Goal: Task Accomplishment & Management: Manage account settings

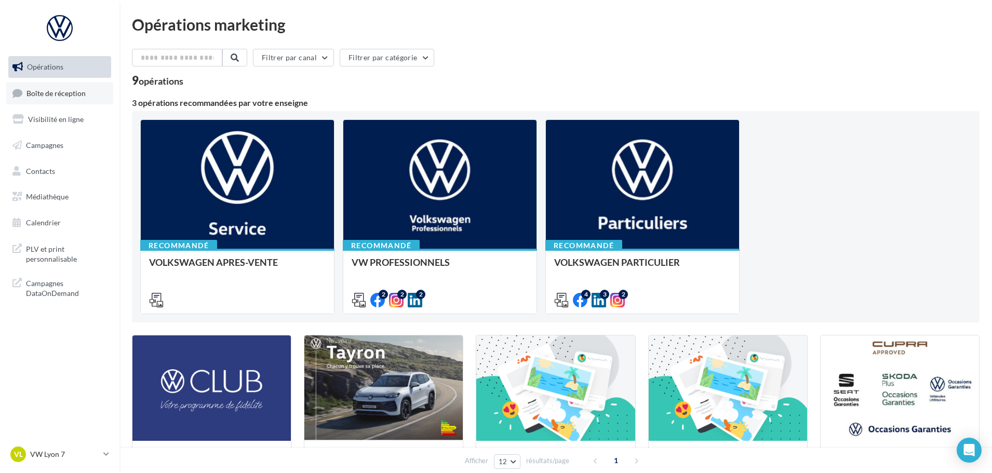
click at [58, 97] on span "Boîte de réception" at bounding box center [55, 92] width 59 height 9
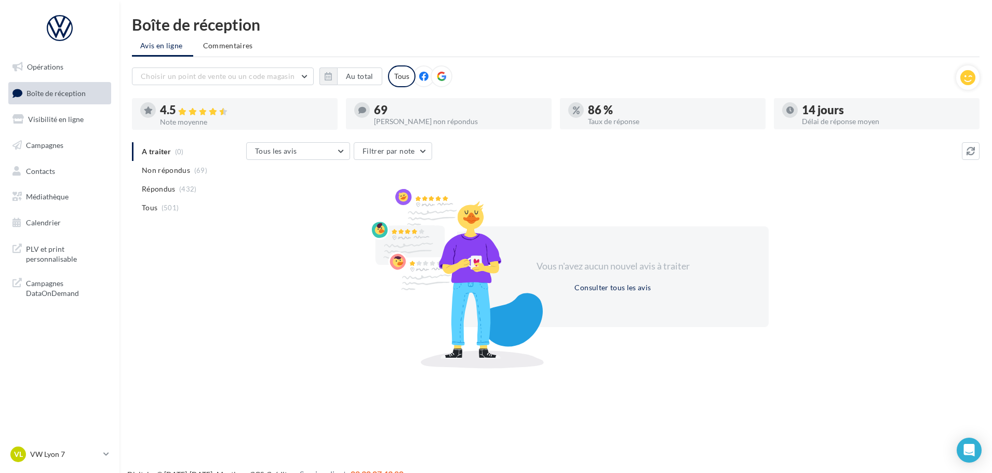
click at [28, 441] on nav "Opérations Boîte de réception Visibilité en ligne Campagnes Contacts Médiathèqu…" at bounding box center [59, 236] width 119 height 473
drag, startPoint x: 42, startPoint y: 455, endPoint x: 34, endPoint y: 462, distance: 10.7
click at [35, 462] on div "VL VW Lyon 7 vw-lyo-gru" at bounding box center [54, 455] width 89 height 16
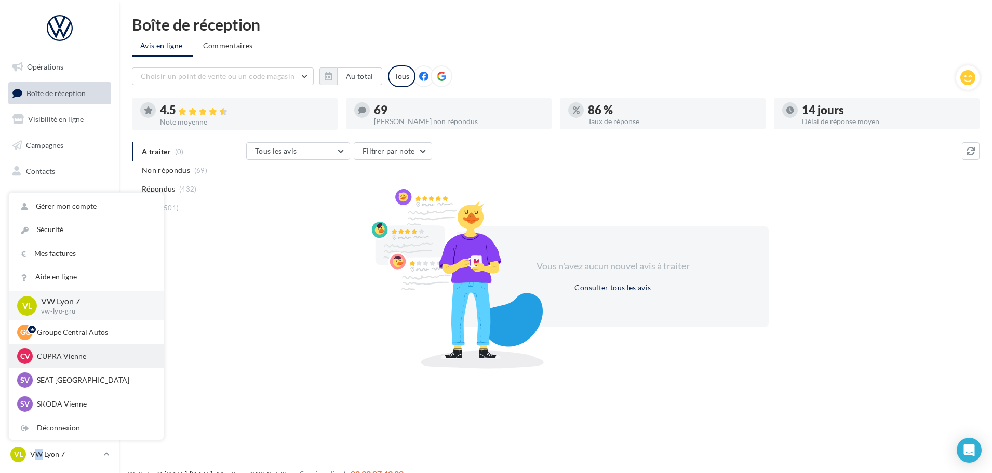
scroll to position [52, 0]
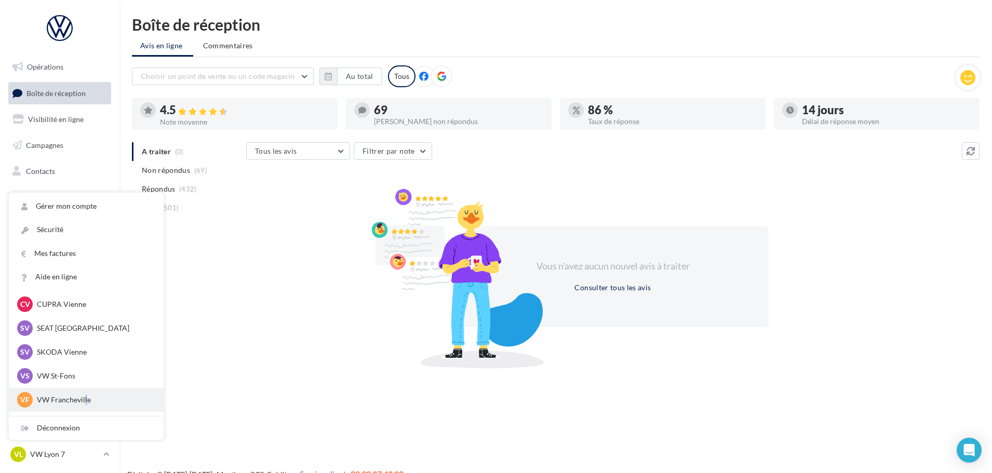
click at [85, 401] on p "VW Francheville" at bounding box center [94, 400] width 114 height 10
click at [124, 394] on div "VF VW Francheville vw-fra-gru" at bounding box center [86, 400] width 138 height 16
